Goal: Complete application form

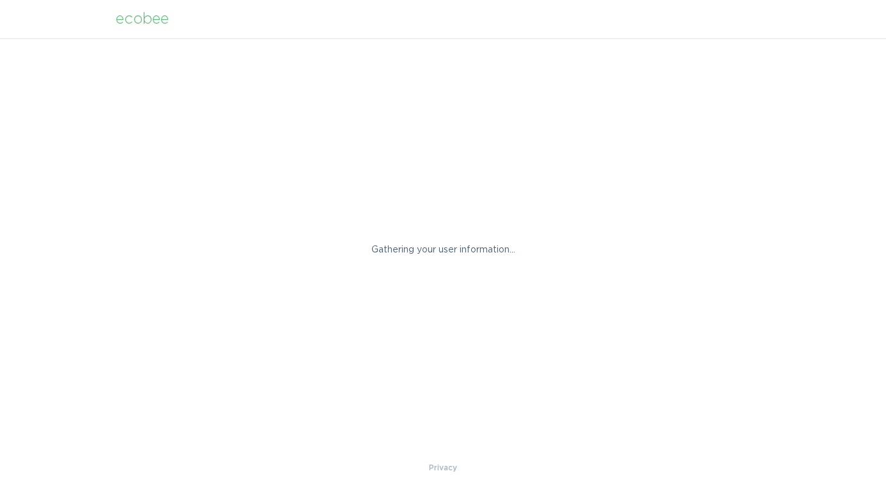
click at [449, 256] on p "Gathering your user information..." at bounding box center [443, 250] width 224 height 14
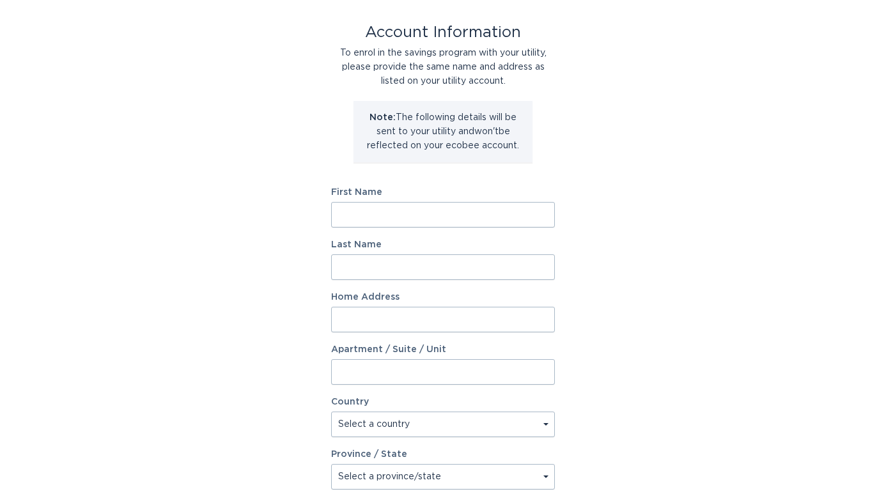
scroll to position [61, 0]
click at [423, 209] on input "First Name" at bounding box center [443, 214] width 224 height 26
type input "[PERSON_NAME]"
type input "Ayer"
type input "[STREET_ADDRESS]"
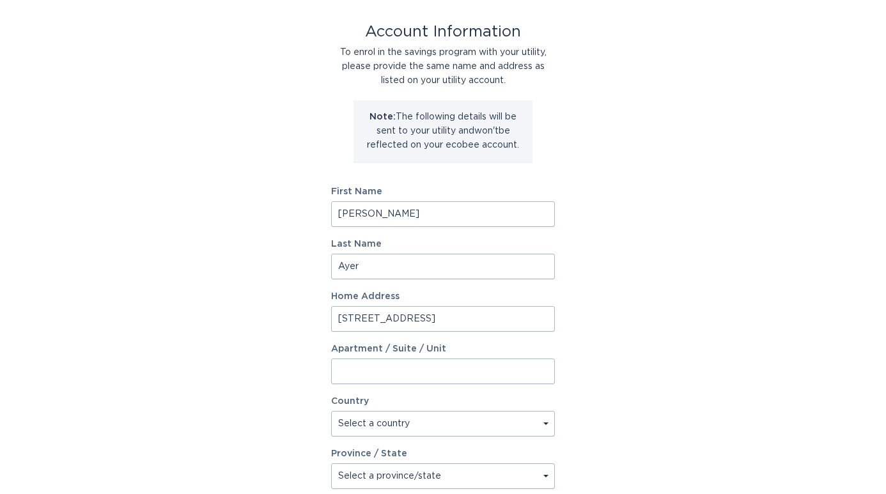
select select "US"
select select "NC"
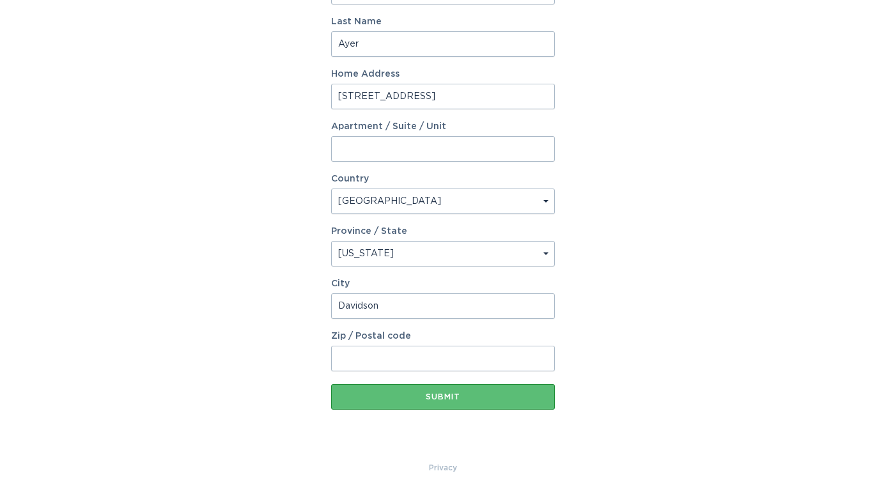
type input "Davidson"
type input "28036"
click at [267, 335] on div "Account Information To enrol in the savings program with your utility, please p…" at bounding box center [443, 108] width 886 height 706
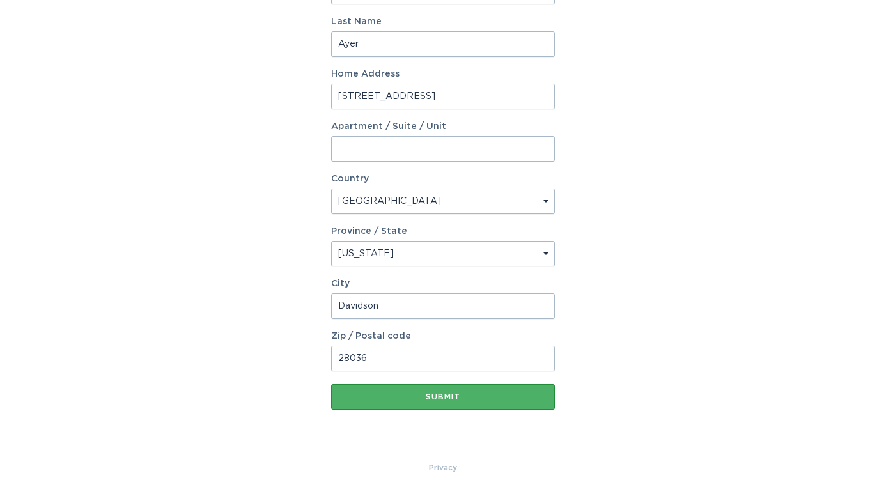
click at [415, 399] on div "Submit" at bounding box center [442, 397] width 211 height 8
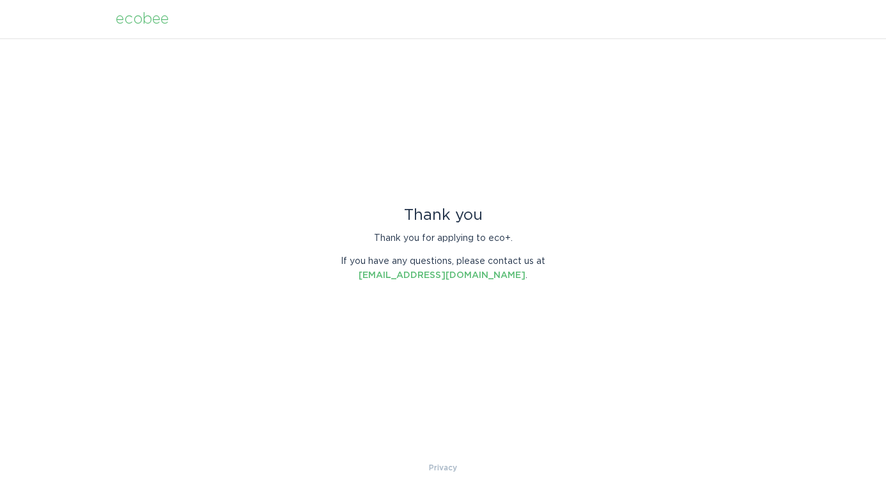
scroll to position [0, 0]
click at [544, 294] on div "Thank you Thank you for applying to eco+. If you have any questions, please con…" at bounding box center [443, 249] width 886 height 422
